Goal: Task Accomplishment & Management: Manage account settings

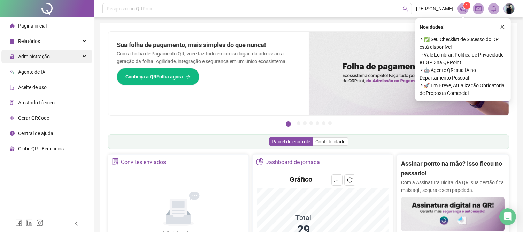
click at [79, 52] on div "Administração" at bounding box center [46, 56] width 91 height 14
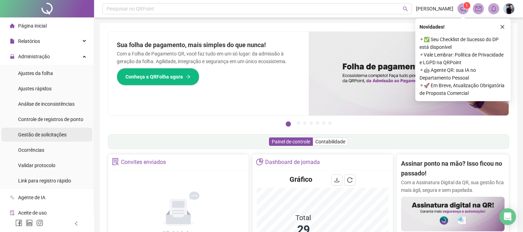
click at [44, 137] on span "Gestão de solicitações" at bounding box center [42, 135] width 48 height 6
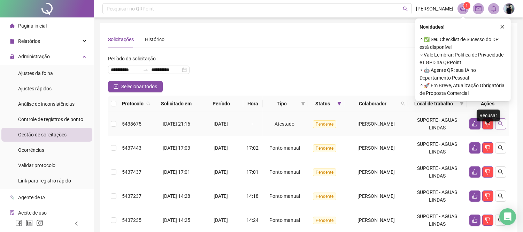
click at [500, 127] on icon "search" at bounding box center [501, 124] width 6 height 6
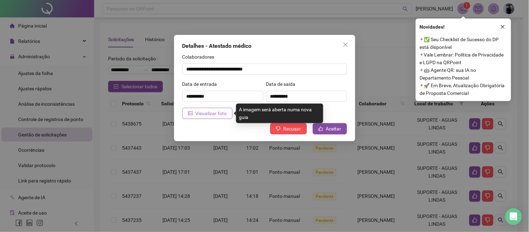
click at [212, 114] on span "Visualizar foto" at bounding box center [211, 113] width 31 height 8
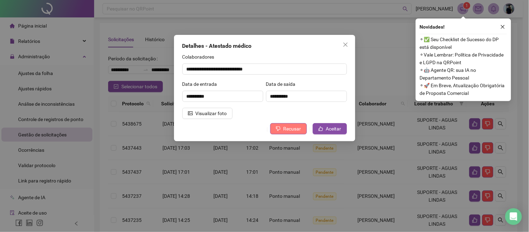
click at [284, 125] on button "Recusar" at bounding box center [288, 128] width 37 height 11
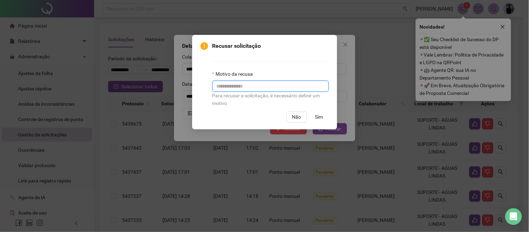
click at [235, 84] on input "text" at bounding box center [270, 86] width 116 height 11
type input "**********"
click at [317, 114] on span "Sim" at bounding box center [319, 117] width 8 height 8
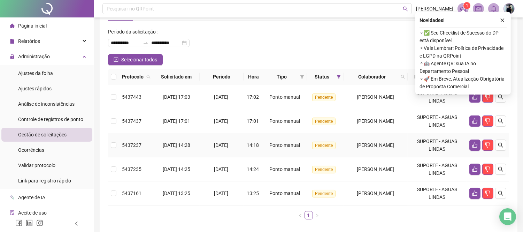
scroll to position [0, 0]
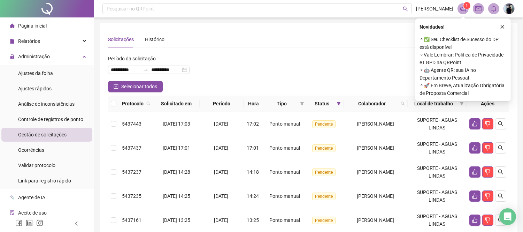
click at [504, 23] on button "button" at bounding box center [502, 27] width 8 height 8
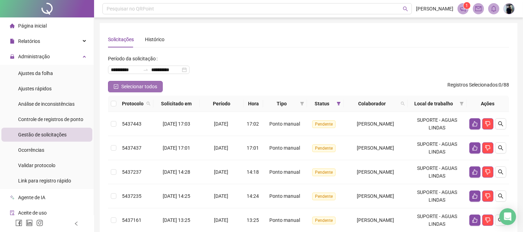
click at [141, 86] on span "Selecionar todos" at bounding box center [139, 87] width 36 height 8
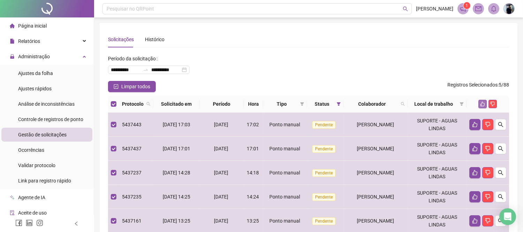
click at [481, 105] on icon "like" at bounding box center [482, 103] width 5 height 5
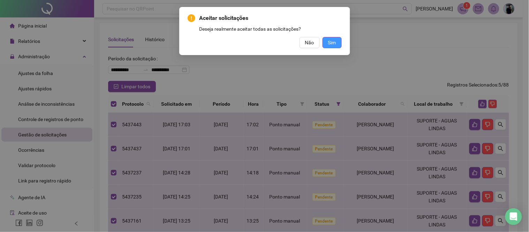
click at [333, 37] on button "Sim" at bounding box center [331, 42] width 19 height 11
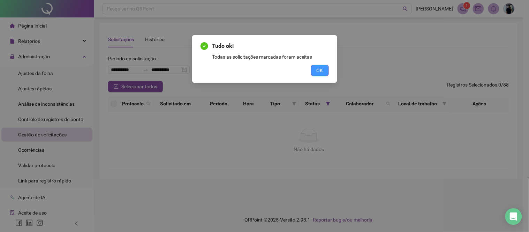
click at [322, 74] on button "OK" at bounding box center [320, 70] width 18 height 11
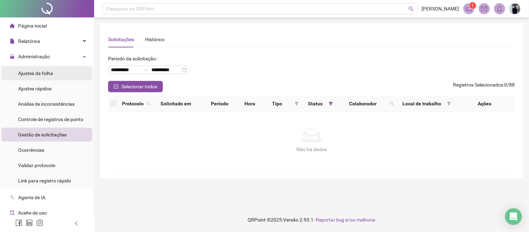
click at [54, 75] on li "Ajustes da folha" at bounding box center [46, 73] width 91 height 14
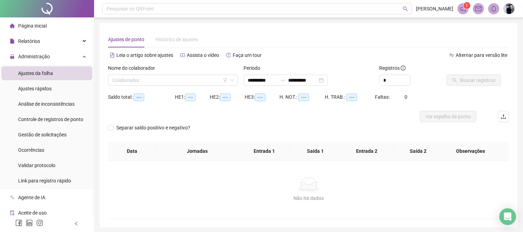
type input "**********"
click at [209, 77] on input "search" at bounding box center [169, 80] width 115 height 10
